Goal: Information Seeking & Learning: Learn about a topic

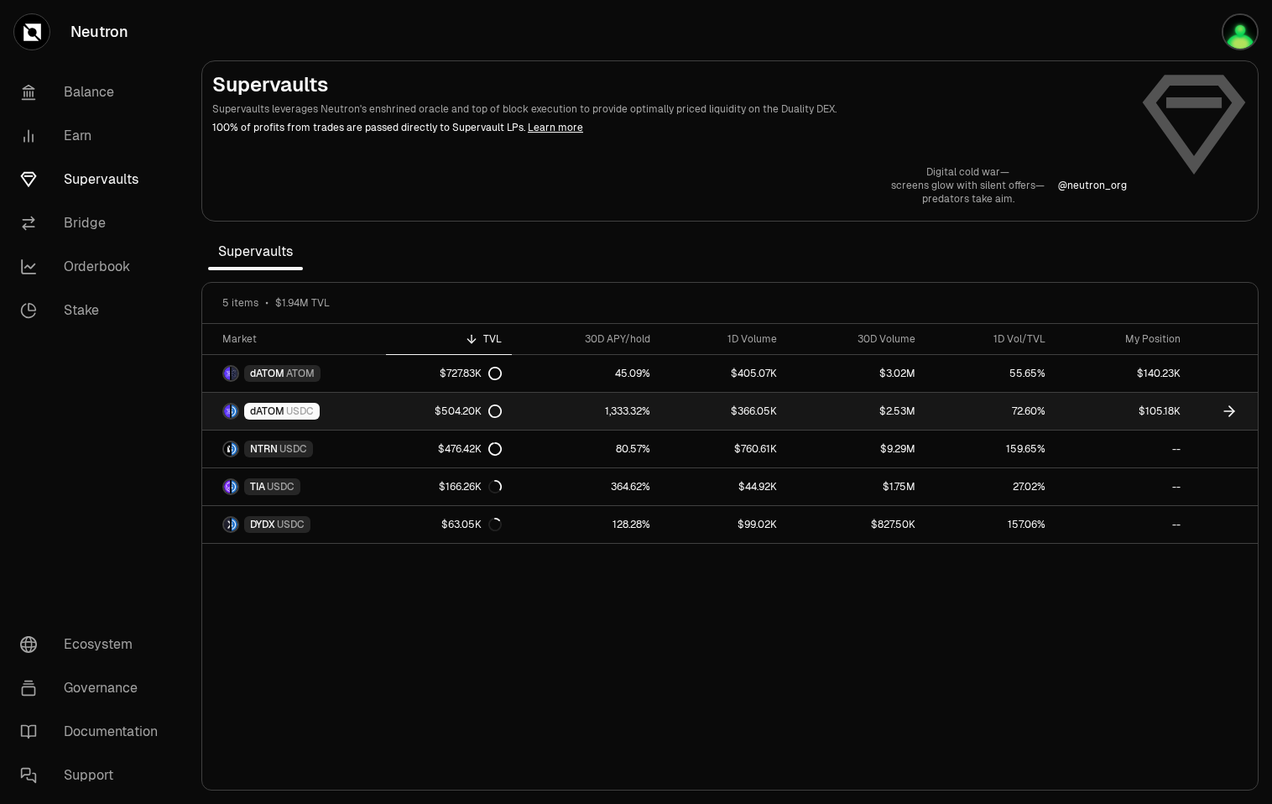
click at [566, 418] on link "1,333.32%" at bounding box center [586, 411] width 149 height 37
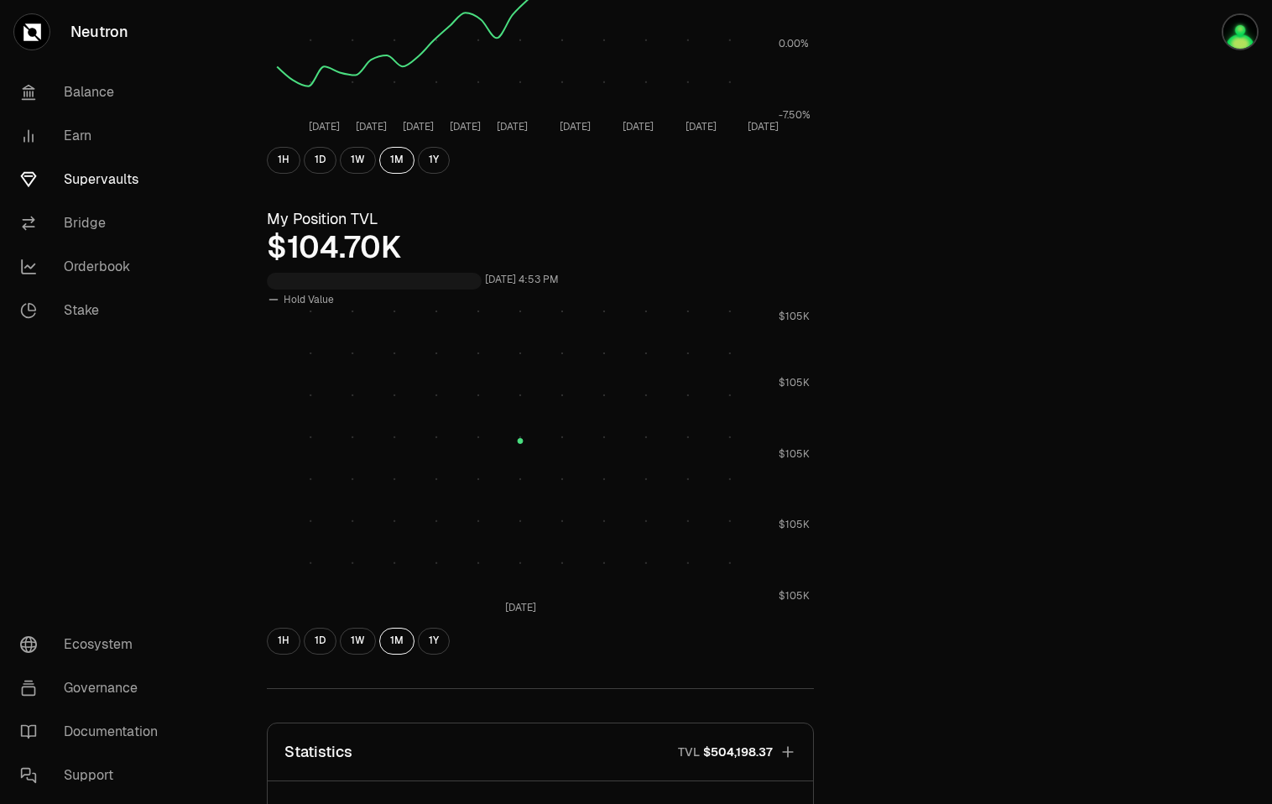
scroll to position [389, 0]
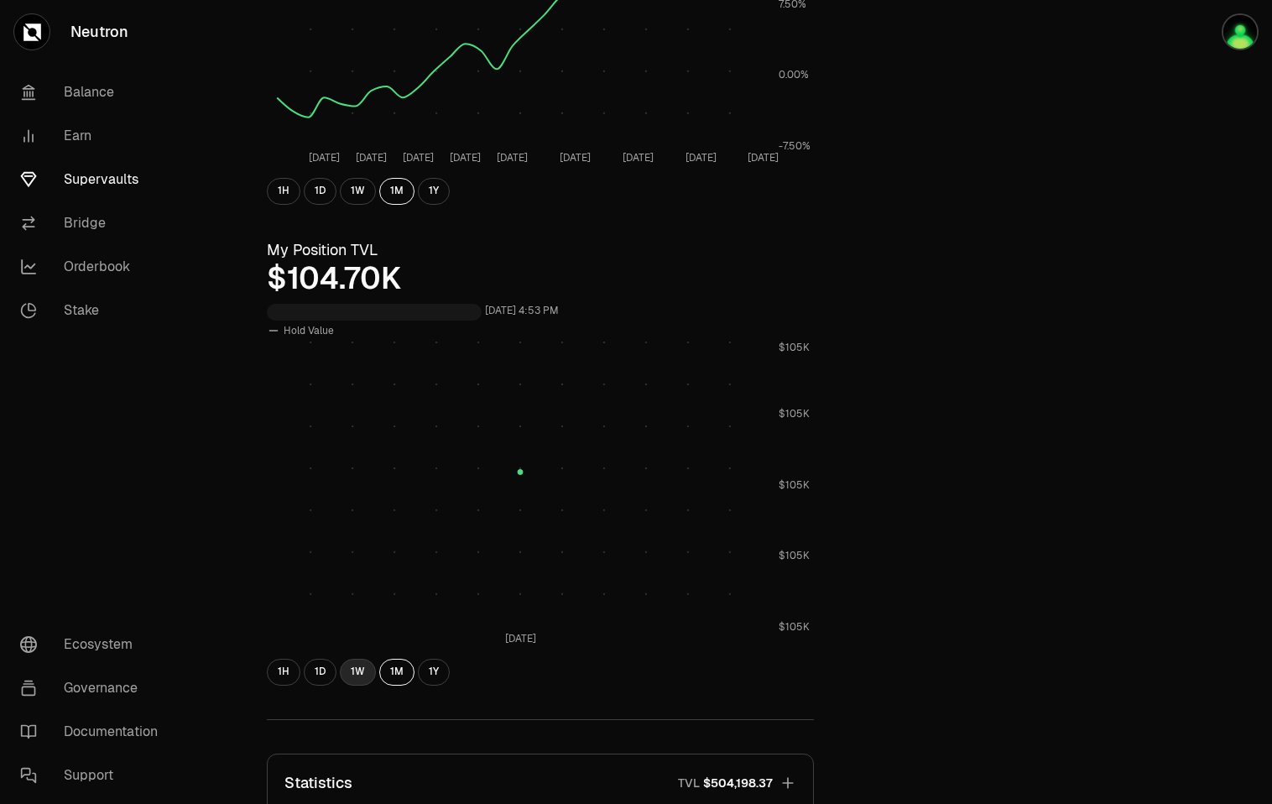
click at [356, 672] on button "1W" at bounding box center [358, 672] width 36 height 27
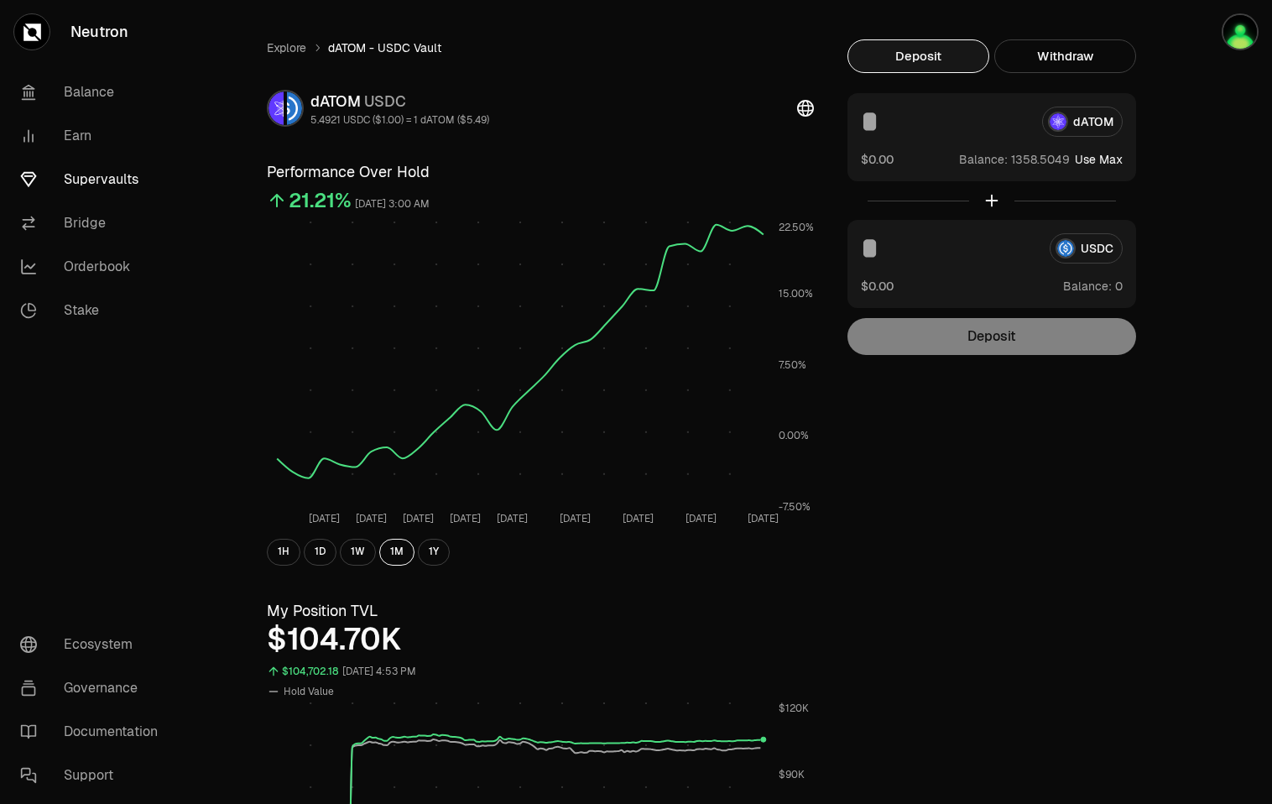
scroll to position [0, 0]
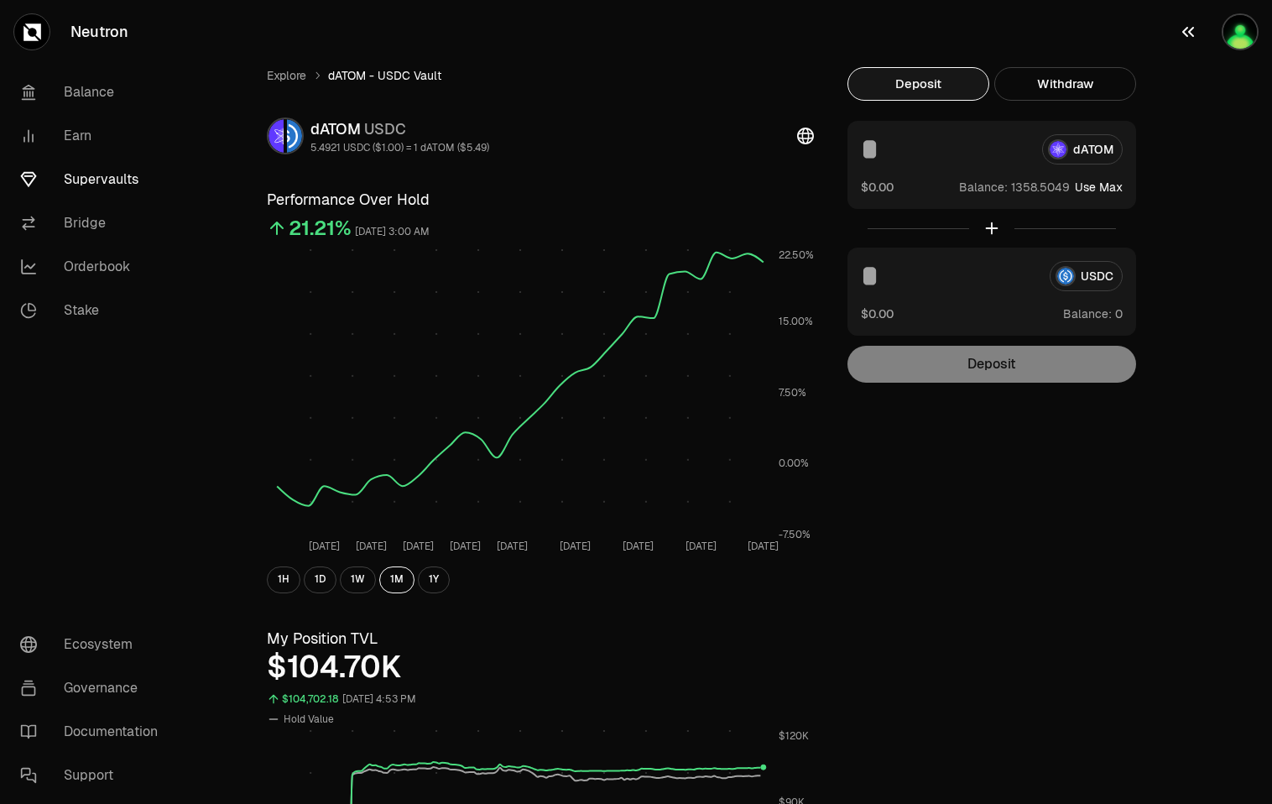
click at [1182, 33] on icon "button" at bounding box center [1188, 32] width 20 height 20
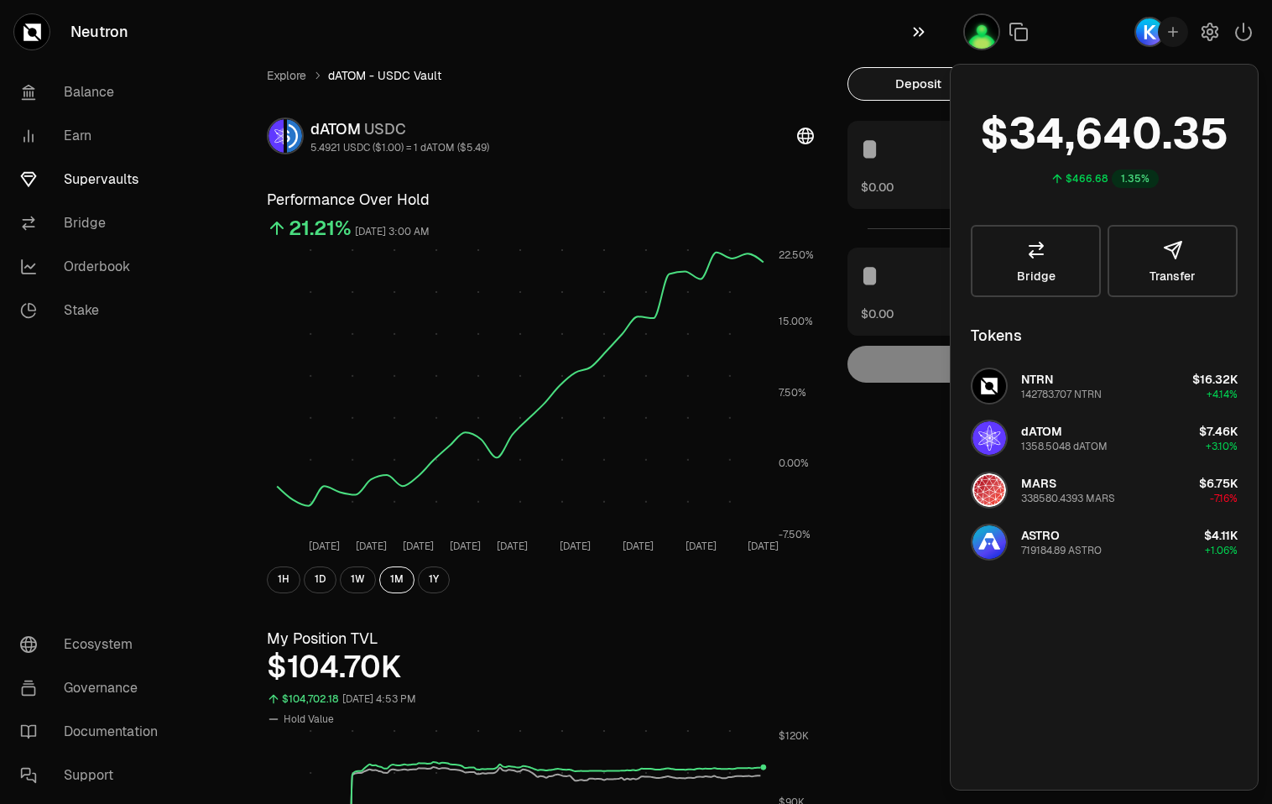
click at [919, 28] on icon "button" at bounding box center [919, 32] width 11 height 9
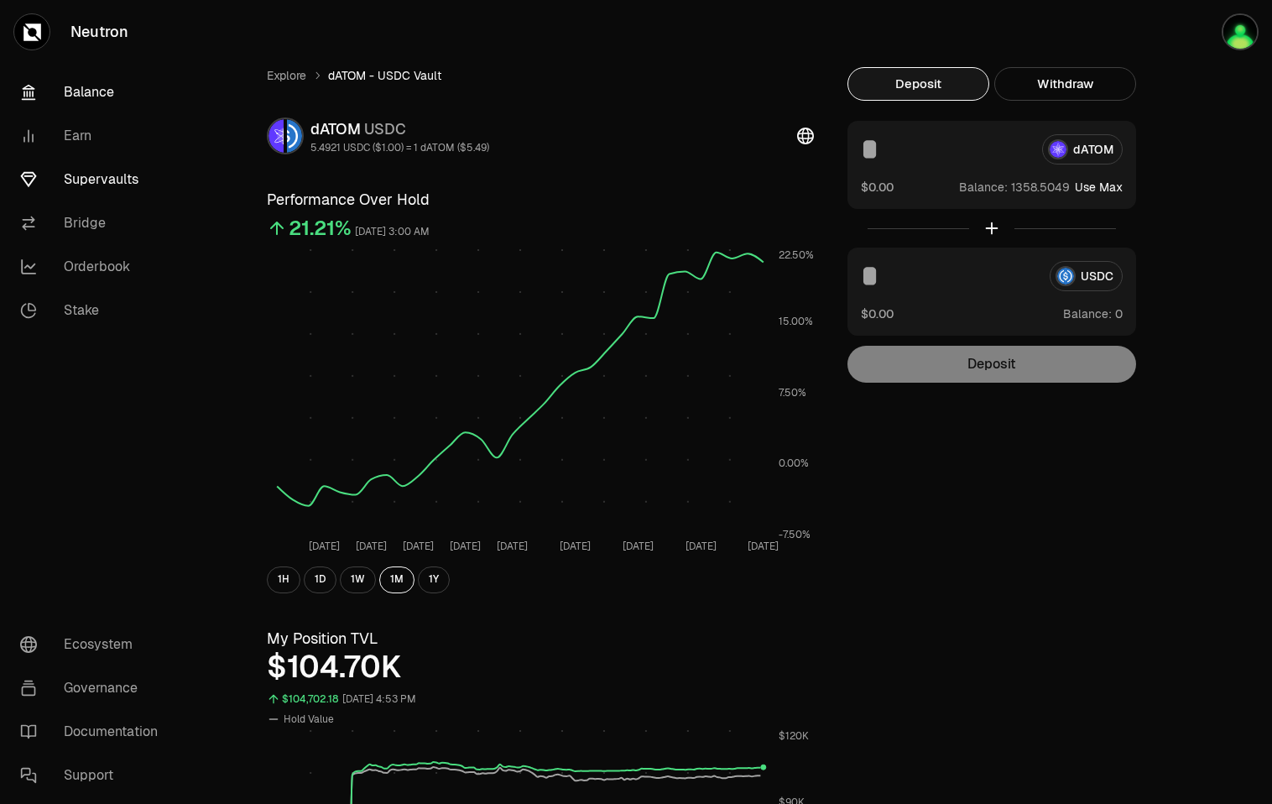
click at [107, 103] on link "Balance" at bounding box center [94, 92] width 175 height 44
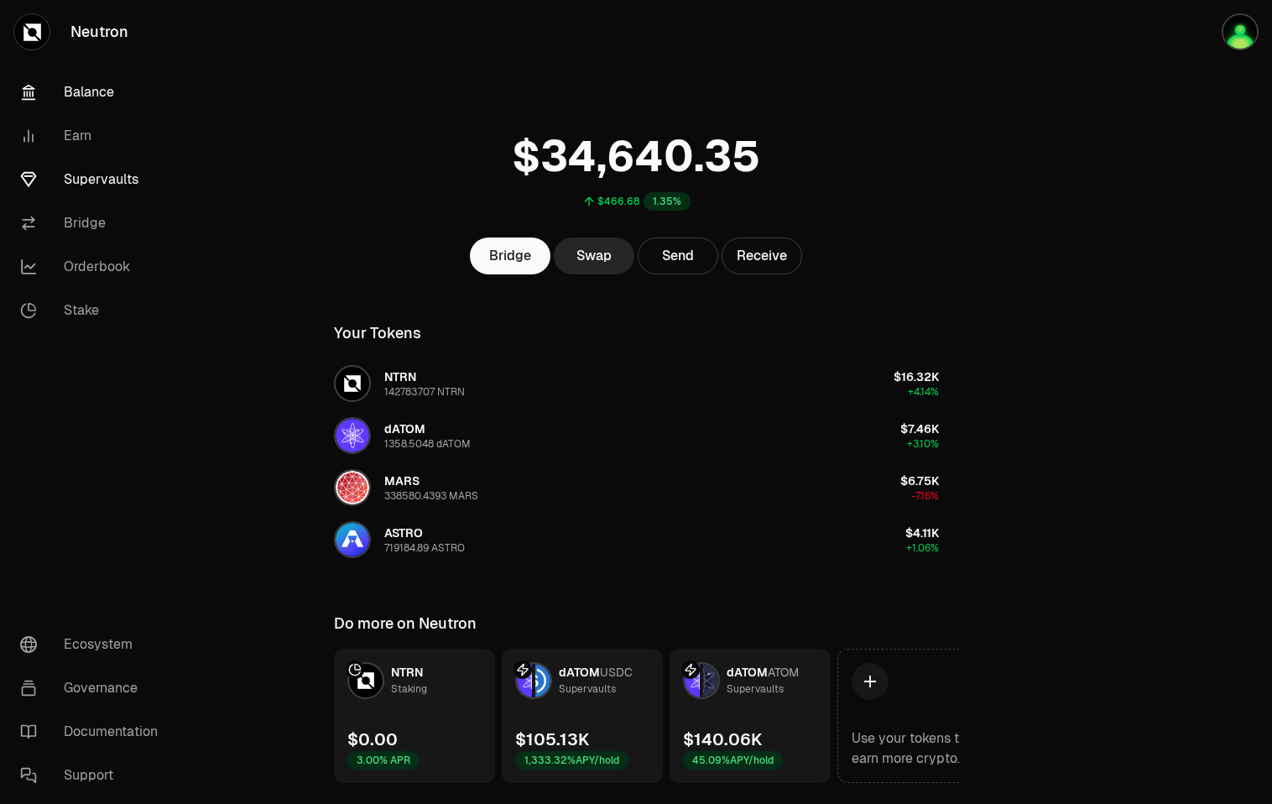
click at [95, 170] on link "Supervaults" at bounding box center [94, 180] width 175 height 44
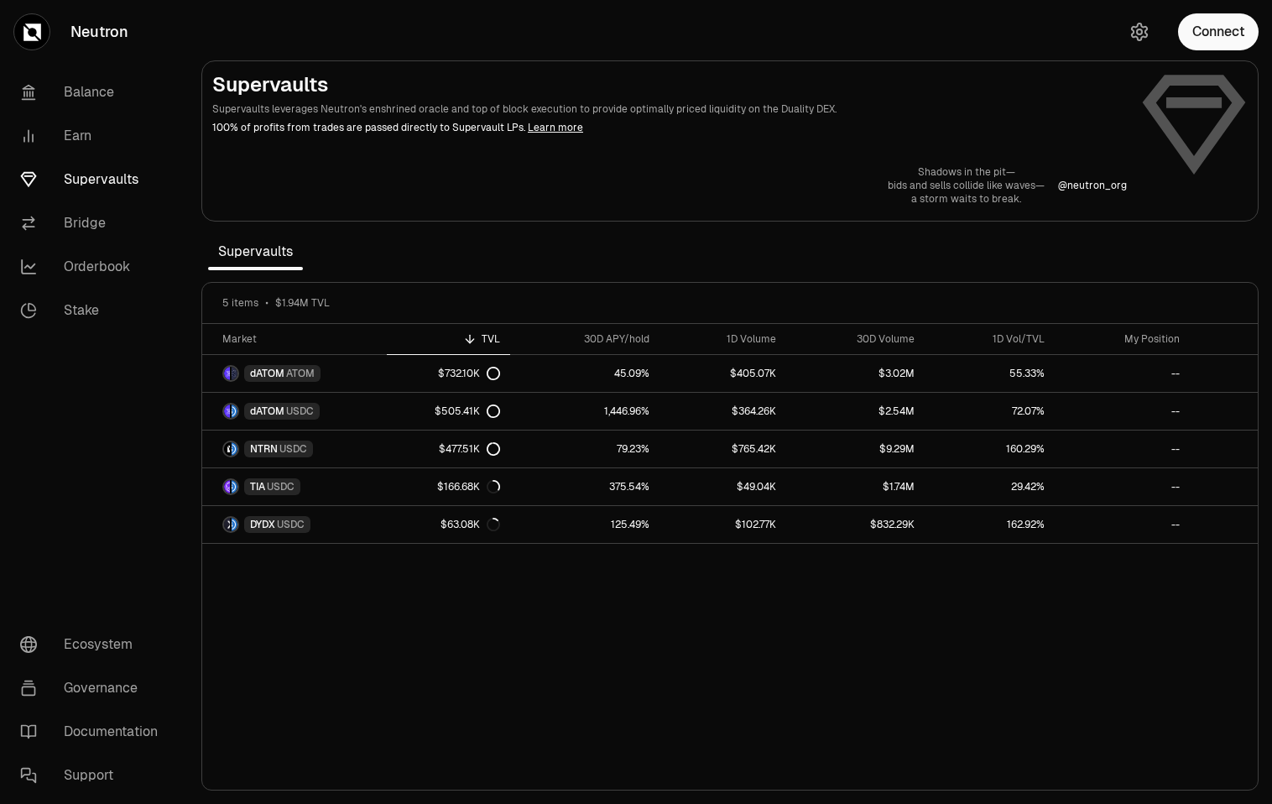
click at [1208, 29] on button "Connect" at bounding box center [1218, 31] width 81 height 37
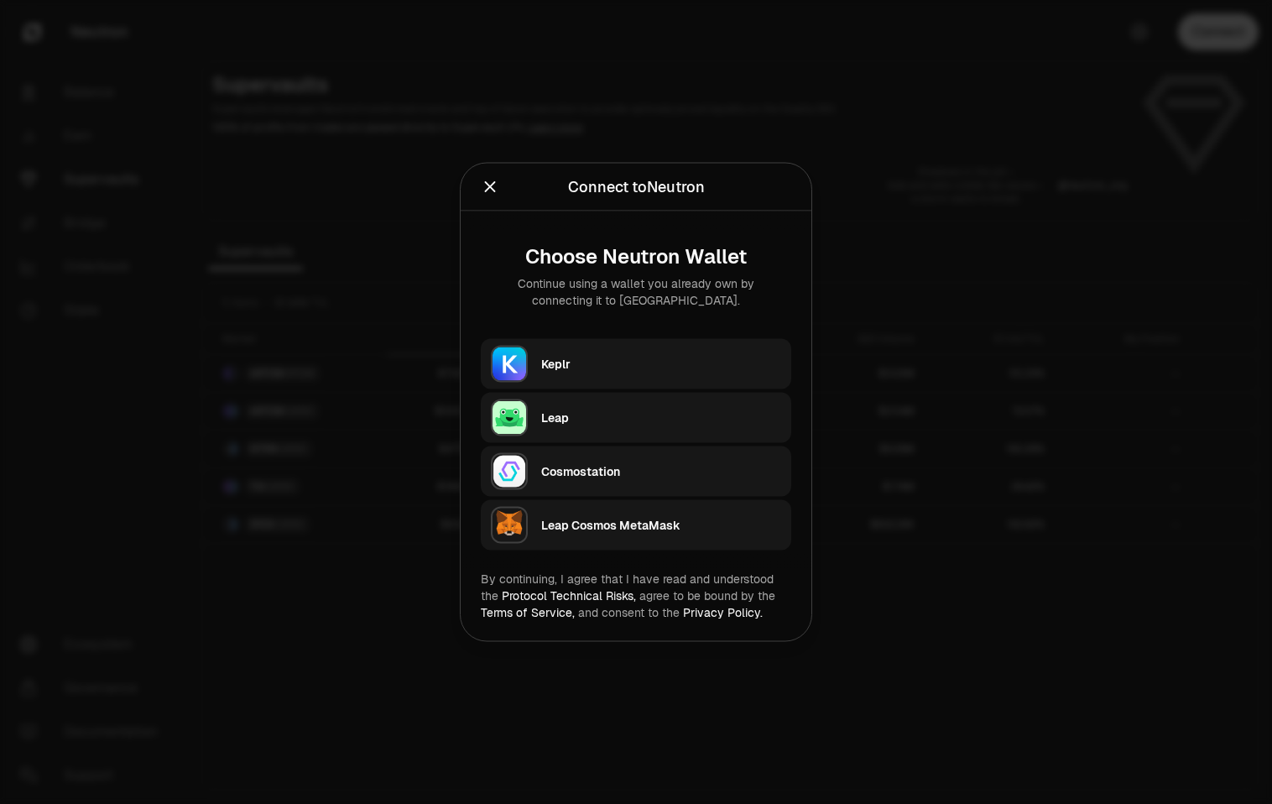
click at [634, 374] on div "Keplr" at bounding box center [661, 364] width 240 height 25
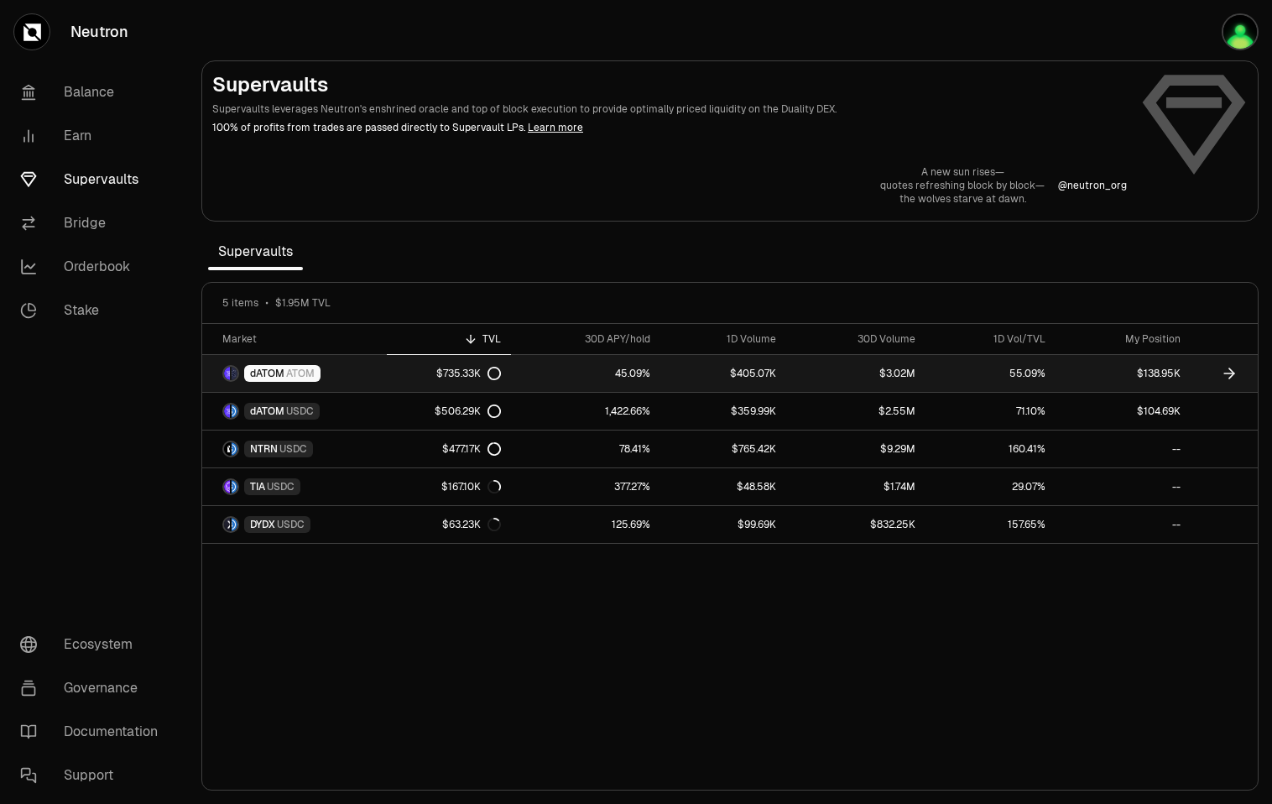
click at [1161, 376] on link "$138.95K" at bounding box center [1123, 373] width 135 height 37
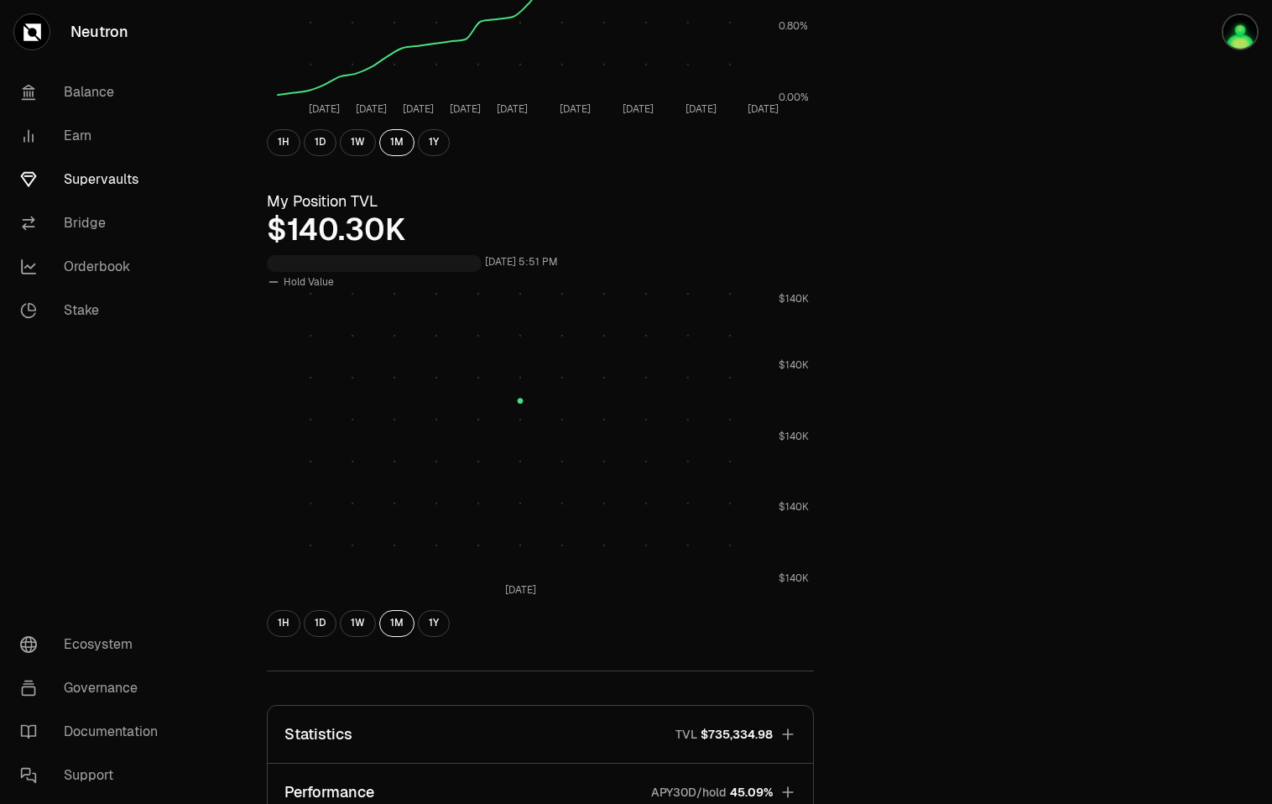
scroll to position [422, 0]
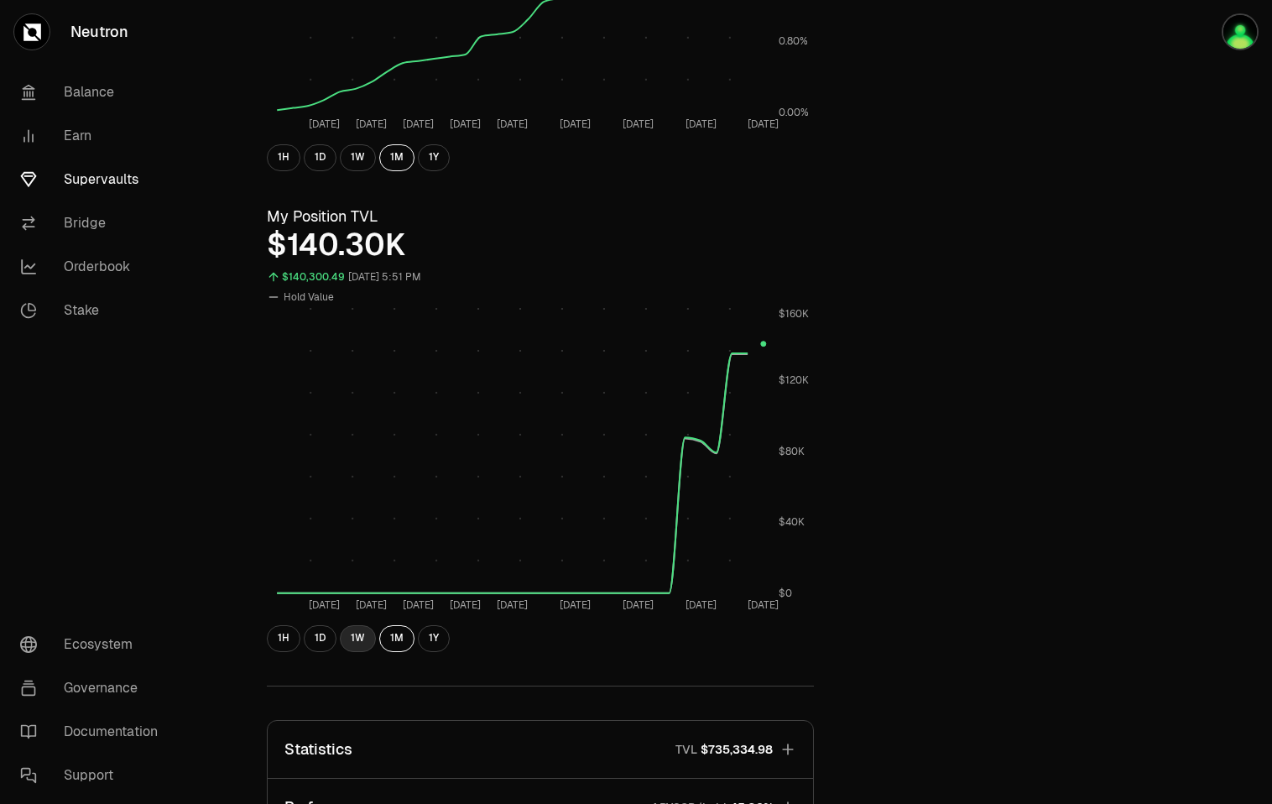
click at [358, 647] on button "1W" at bounding box center [358, 638] width 36 height 27
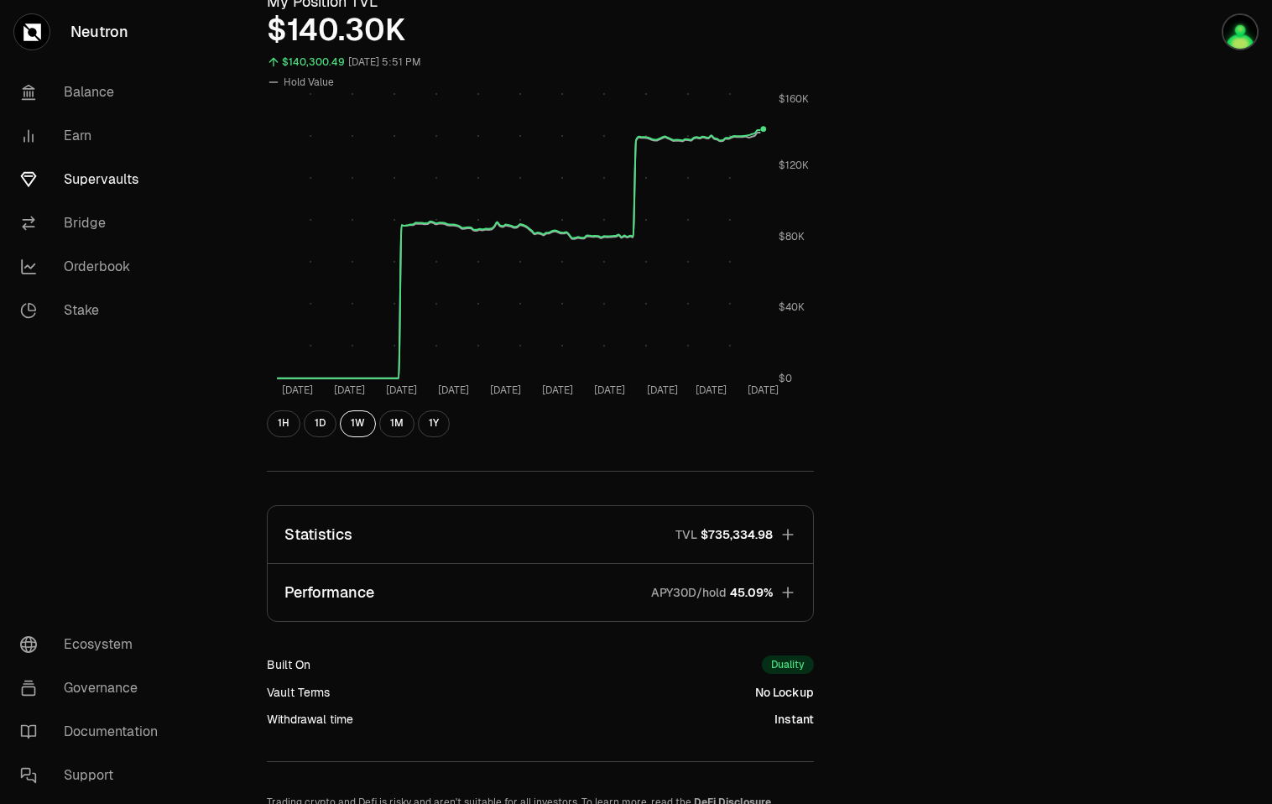
scroll to position [749, 0]
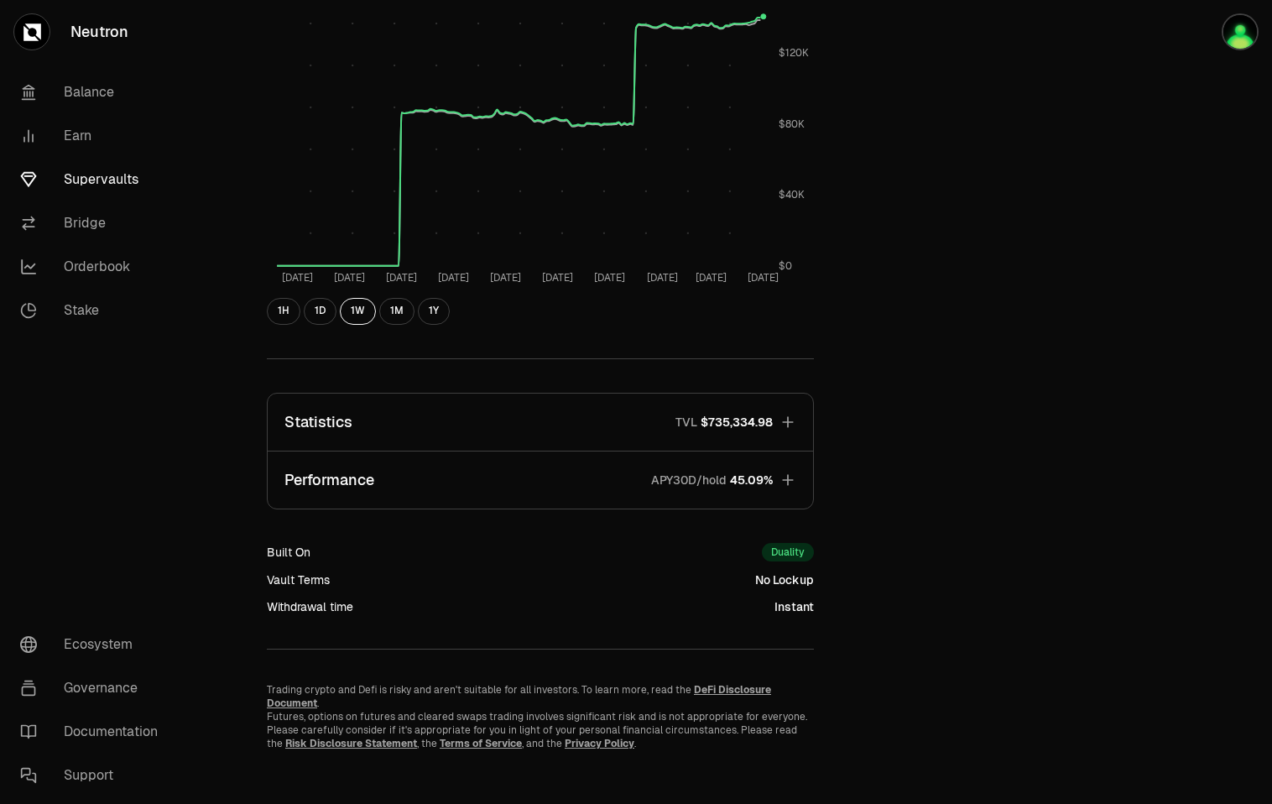
click at [778, 472] on button "Performance APY30D/hold 45.09%" at bounding box center [541, 480] width 546 height 57
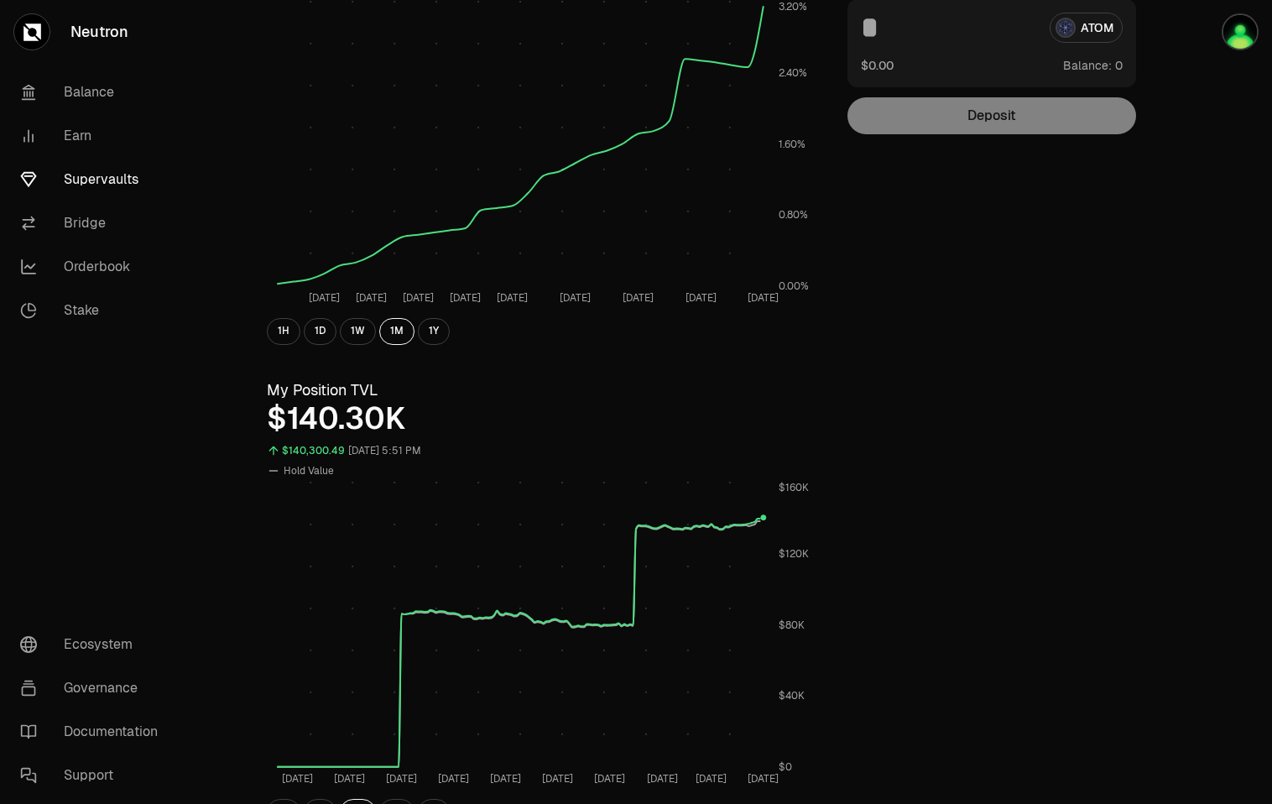
scroll to position [0, 0]
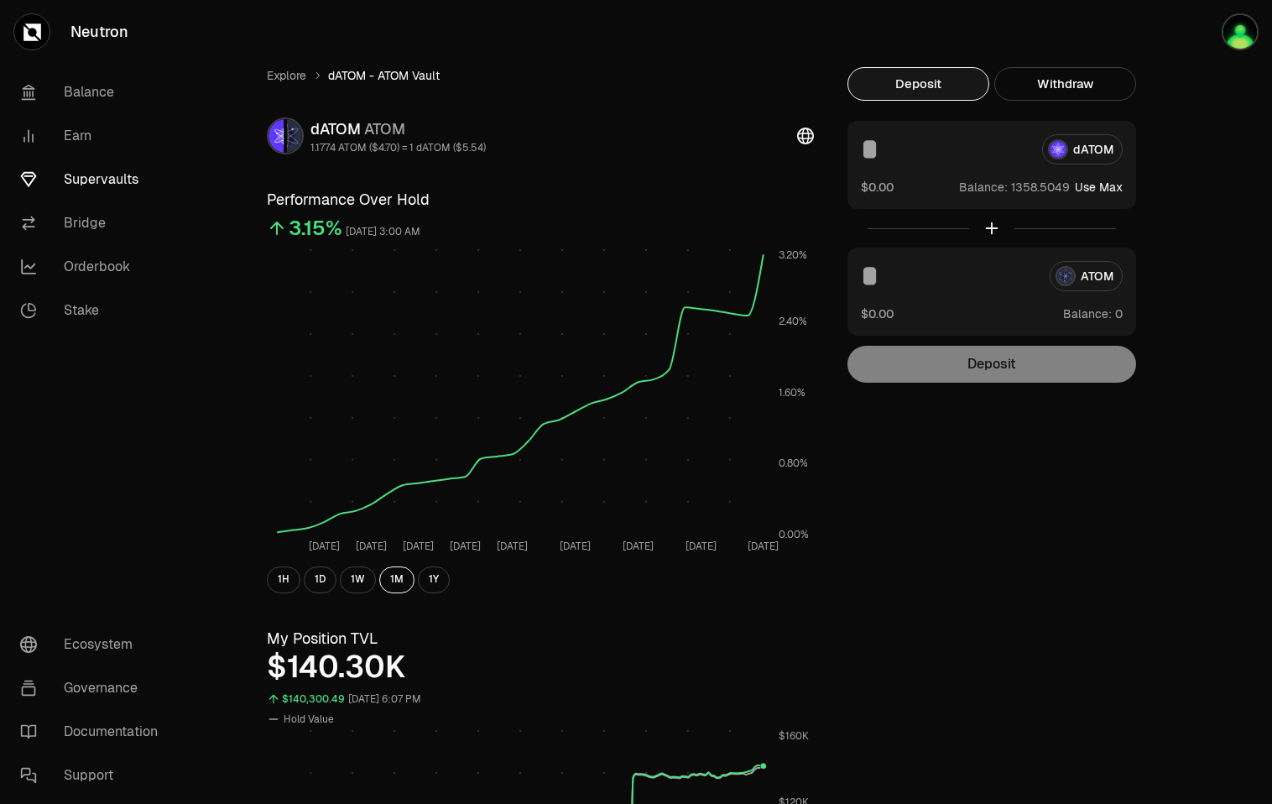
click at [80, 178] on link "Supervaults" at bounding box center [94, 180] width 175 height 44
